Goal: Information Seeking & Learning: Learn about a topic

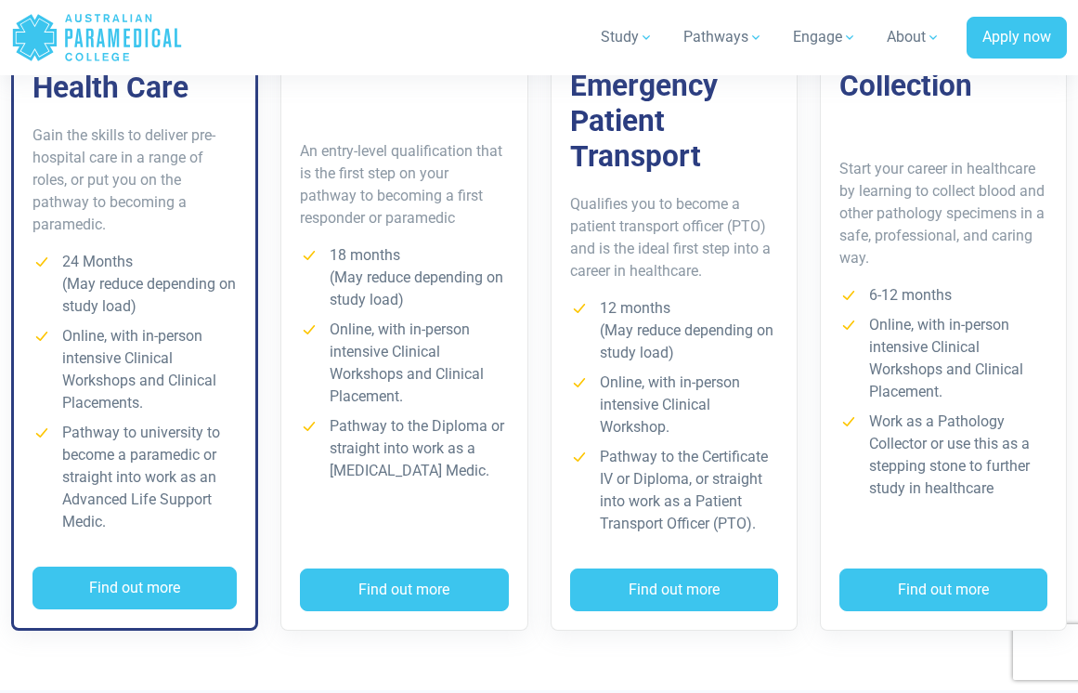
scroll to position [1554, 0]
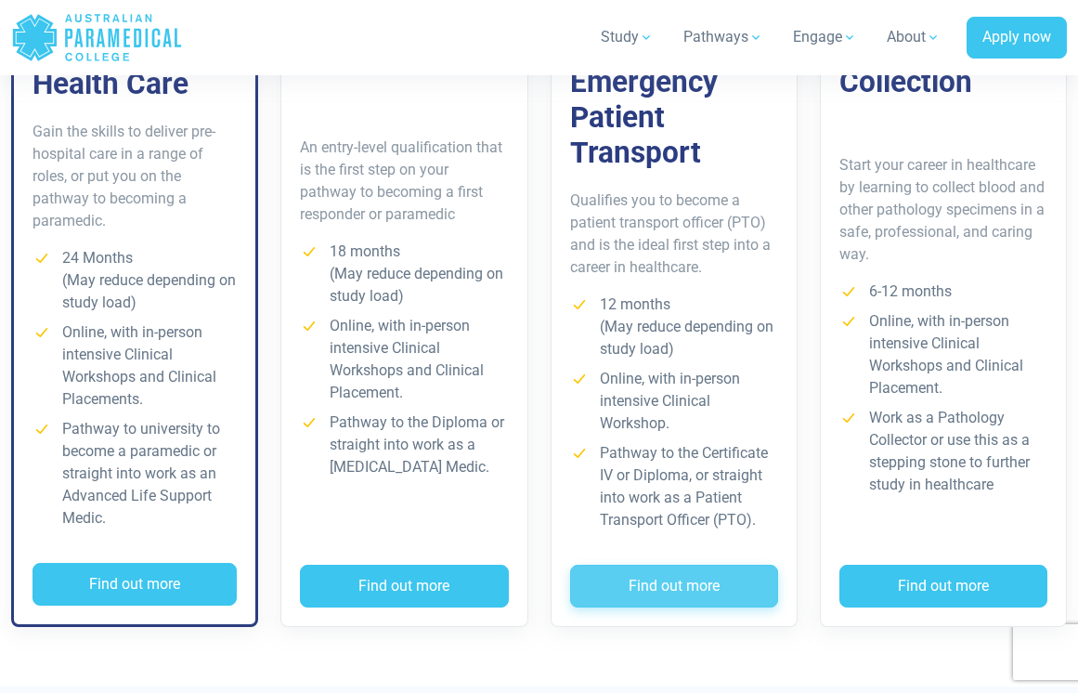
click at [648, 589] on button "Find out more" at bounding box center [674, 585] width 208 height 43
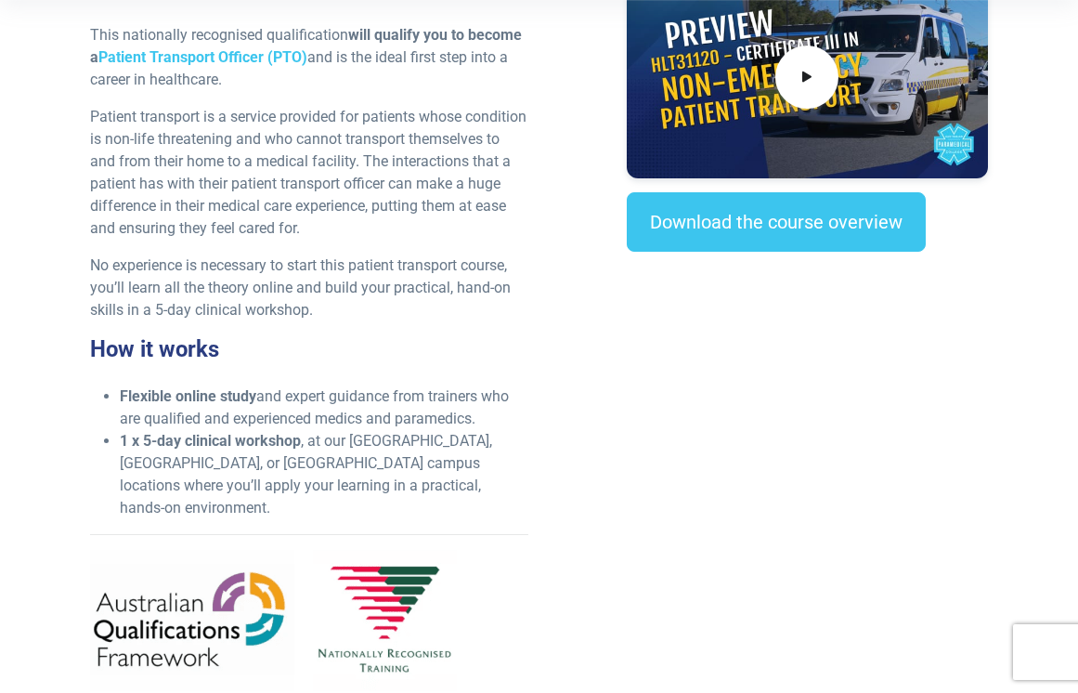
scroll to position [686, 0]
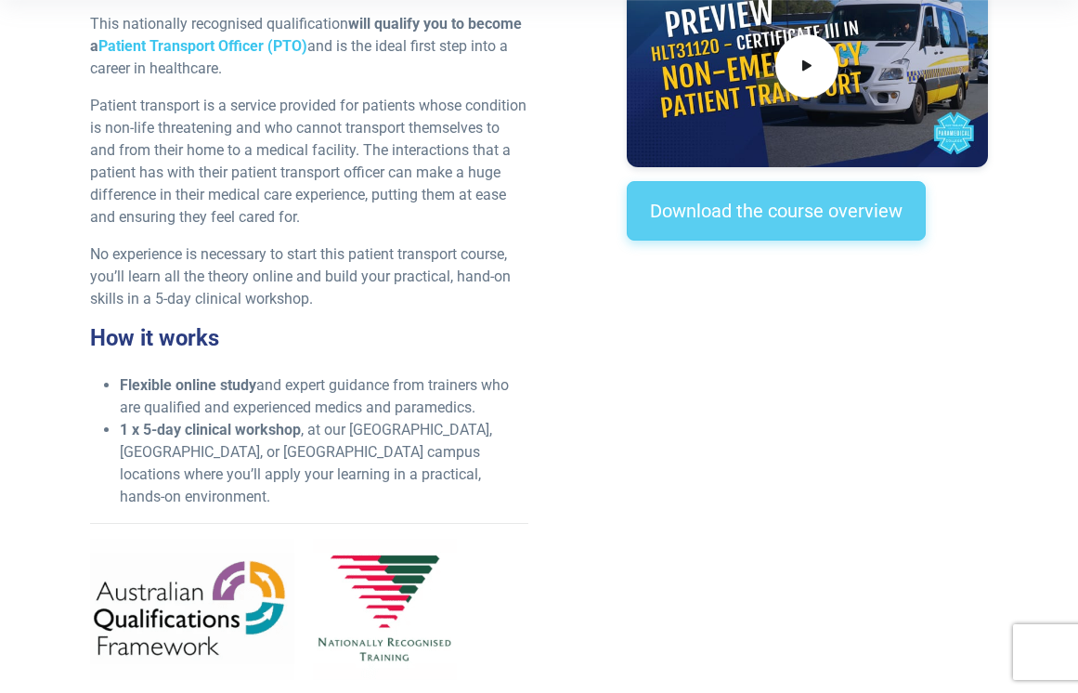
click at [744, 220] on link "Download the course overview" at bounding box center [776, 210] width 299 height 59
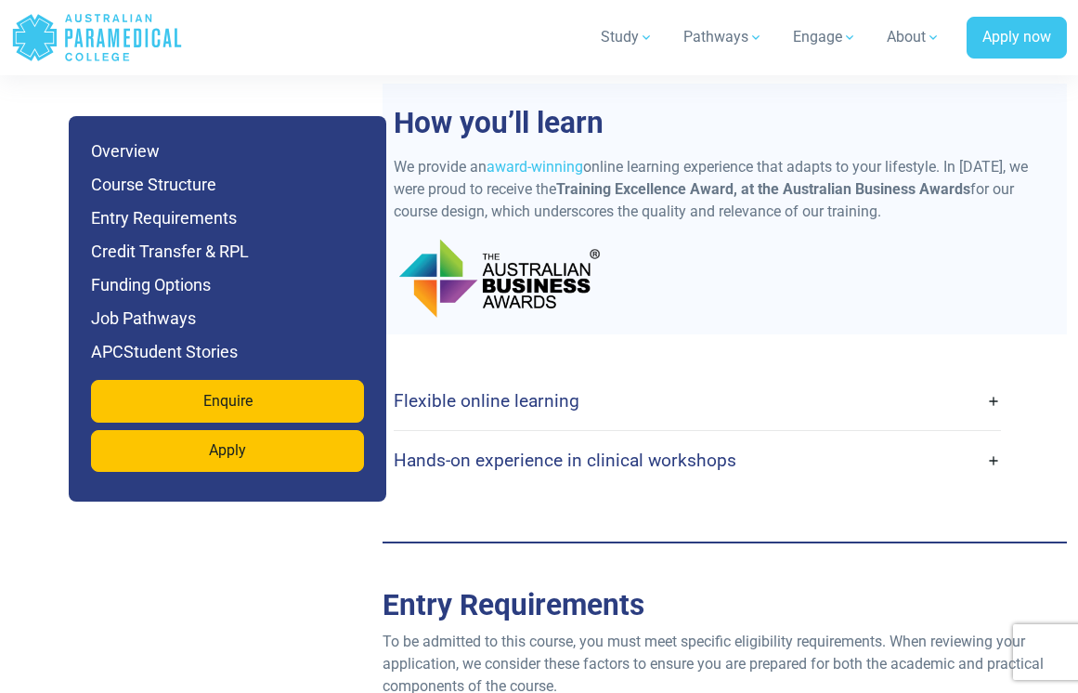
scroll to position [4379, 0]
click at [550, 448] on h4 "Hands-on experience in clinical workshops" at bounding box center [565, 458] width 343 height 21
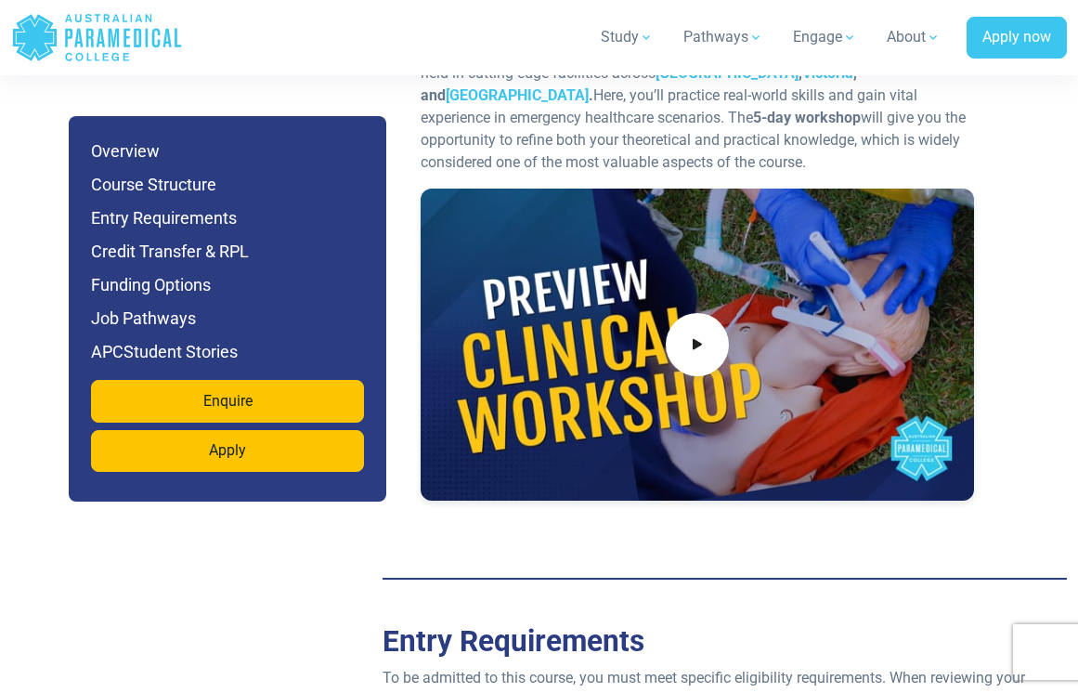
scroll to position [4921, 0]
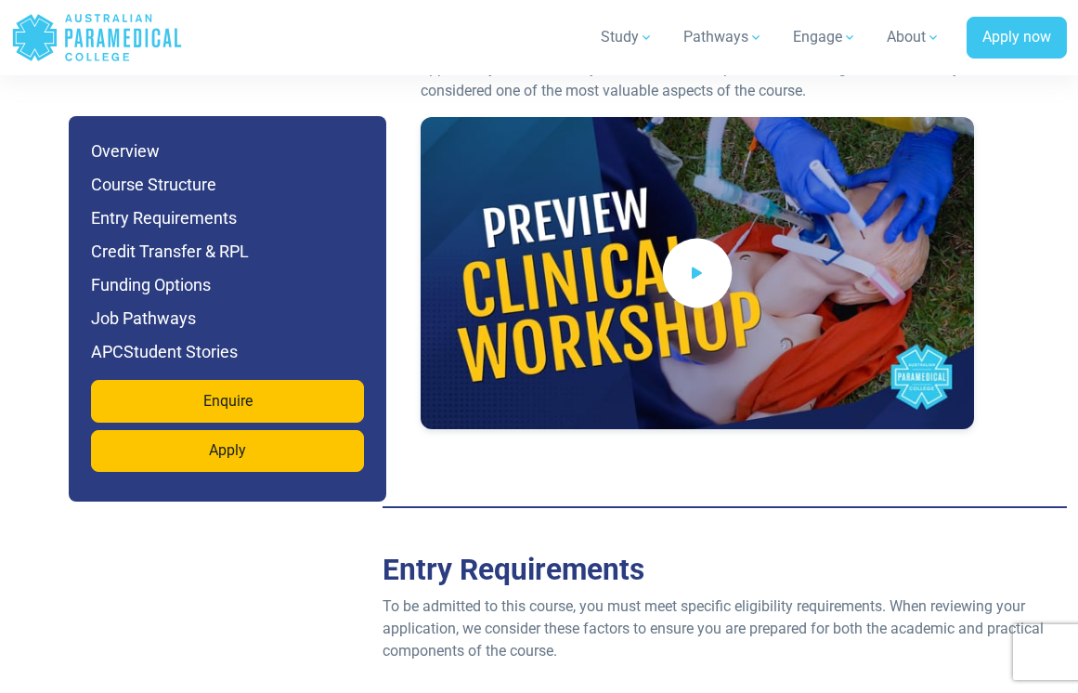
click at [688, 258] on icon at bounding box center [697, 273] width 20 height 31
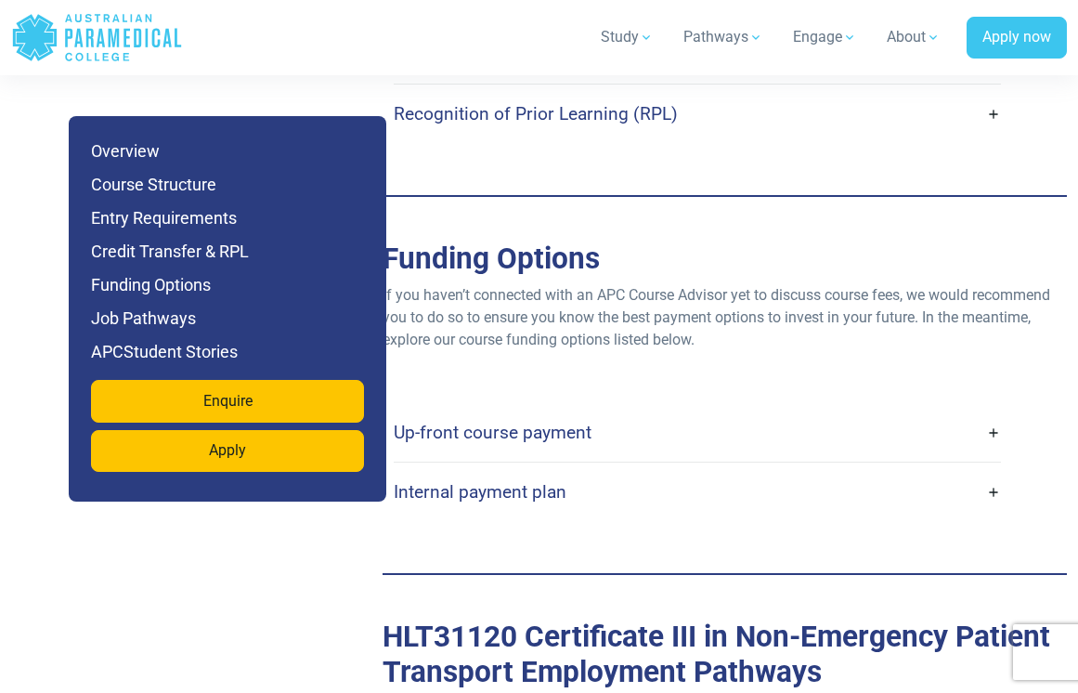
scroll to position [5967, 0]
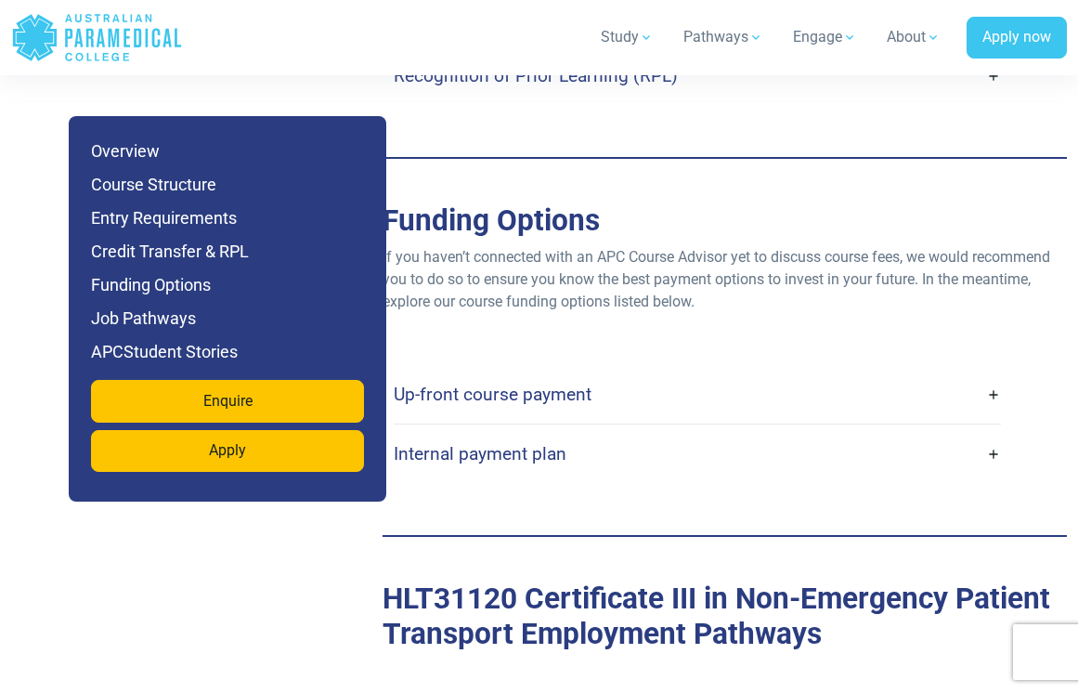
click at [762, 372] on link "Up-front course payment" at bounding box center [697, 394] width 606 height 44
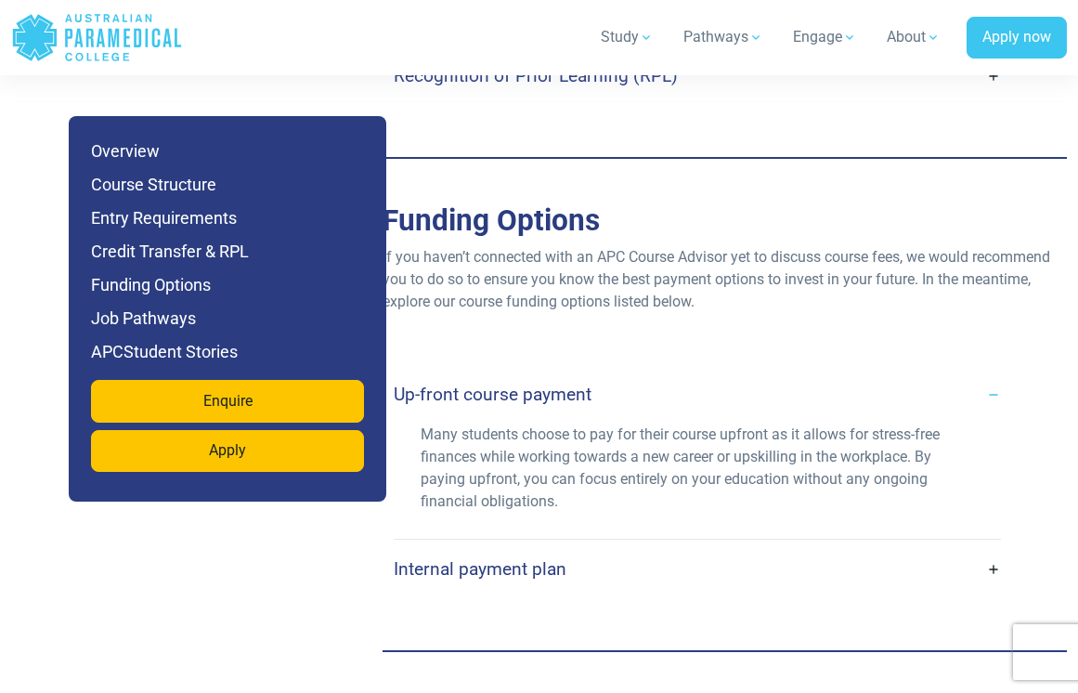
click at [881, 547] on link "Internal payment plan" at bounding box center [697, 569] width 606 height 44
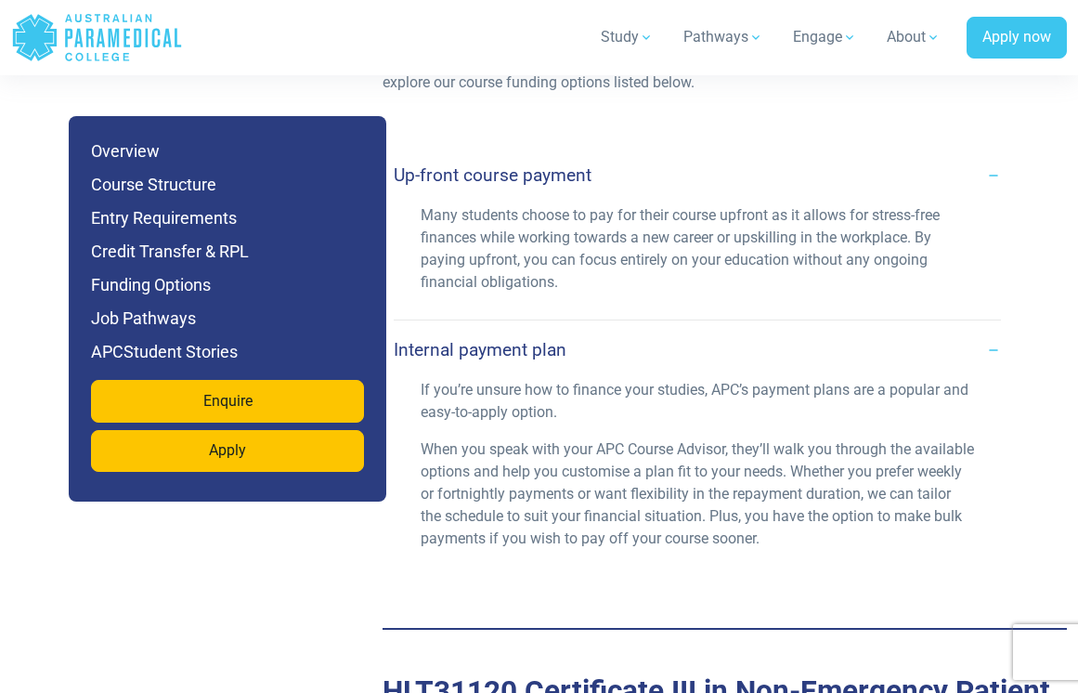
scroll to position [6193, 0]
